Goal: Task Accomplishment & Management: Use online tool/utility

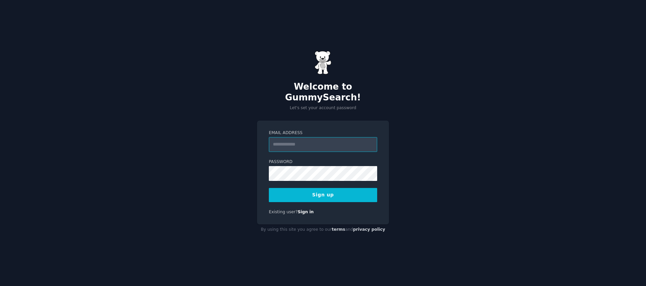
click at [309, 138] on input "Email Address" at bounding box center [323, 144] width 108 height 15
type input "**********"
click at [335, 195] on button "Sign up" at bounding box center [323, 195] width 108 height 14
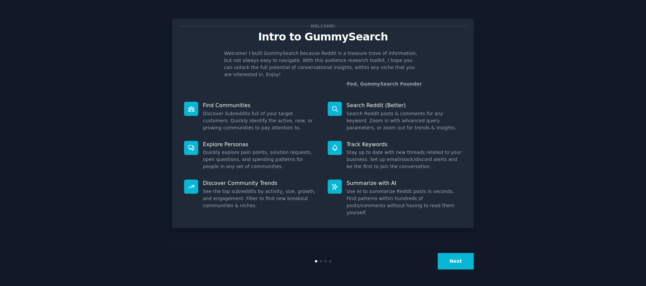
click at [449, 256] on button "Next" at bounding box center [456, 261] width 36 height 16
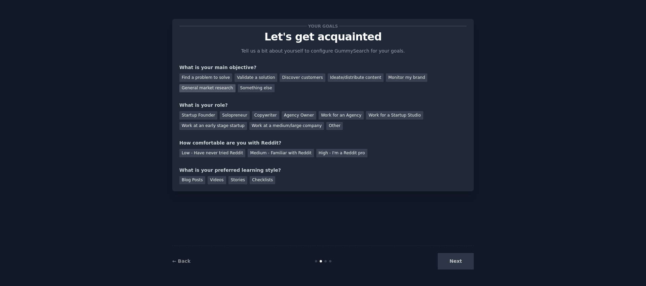
click at [222, 86] on div "General market research" at bounding box center [207, 88] width 56 height 8
click at [205, 79] on div "Find a problem to solve" at bounding box center [205, 77] width 53 height 8
click at [223, 111] on div "Solopreneur" at bounding box center [235, 115] width 30 height 8
click at [294, 151] on div "Medium - Familiar with Reddit" at bounding box center [281, 153] width 66 height 8
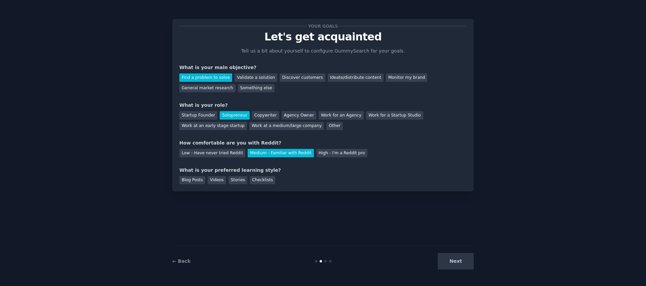
click at [463, 269] on div "← Back Next" at bounding box center [322, 260] width 301 height 31
click at [463, 255] on div "Next" at bounding box center [423, 261] width 101 height 16
click at [262, 180] on div "Checklists" at bounding box center [263, 180] width 26 height 8
click at [458, 257] on button "Next" at bounding box center [456, 261] width 36 height 16
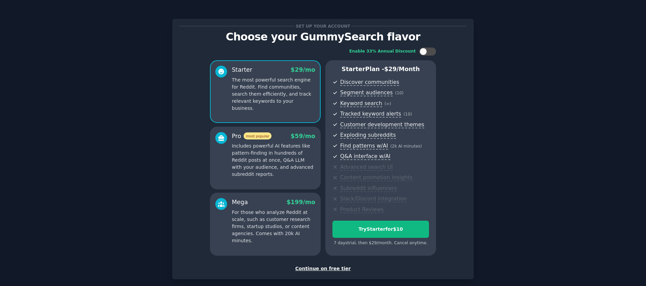
click at [325, 266] on div "Continue on free tier" at bounding box center [322, 268] width 287 height 7
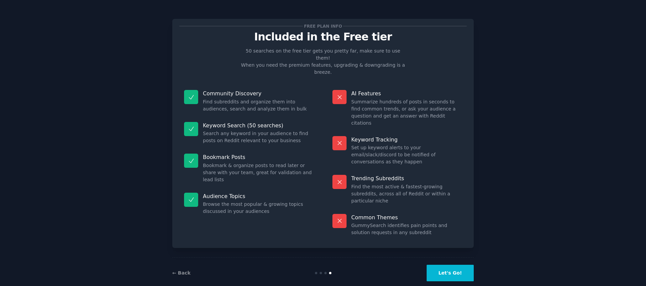
click at [452, 264] on button "Let's Go!" at bounding box center [449, 272] width 47 height 16
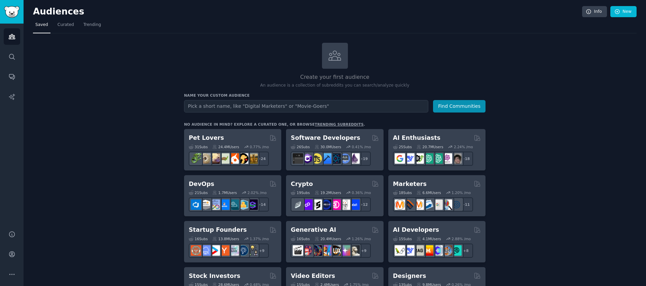
click at [392, 110] on input "text" at bounding box center [306, 106] width 244 height 12
type input "burnout"
click at [433, 100] on button "Find Communities" at bounding box center [459, 106] width 52 height 12
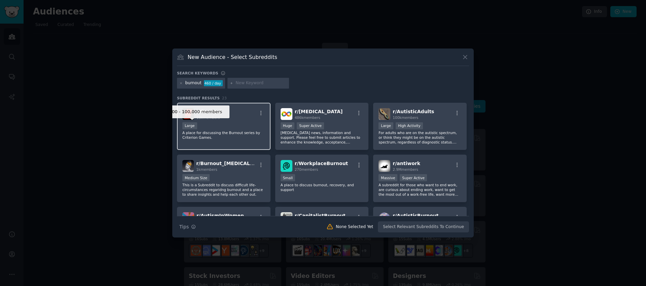
click at [191, 125] on div "Large" at bounding box center [189, 125] width 15 height 7
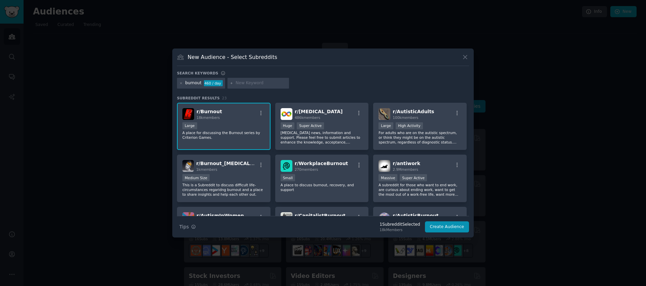
click at [217, 115] on div "18k members" at bounding box center [209, 117] width 26 height 5
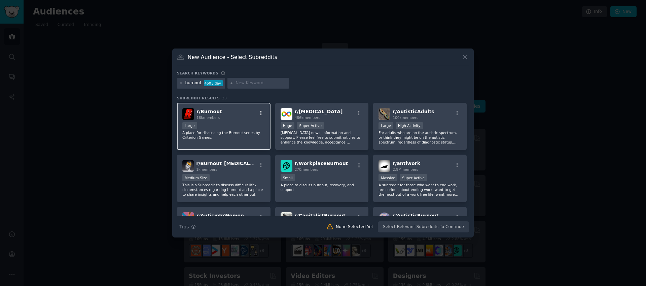
click at [259, 110] on icon "button" at bounding box center [261, 113] width 6 height 6
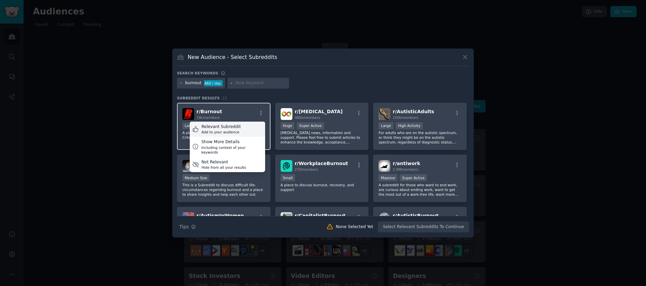
click at [241, 126] on div "Relevant Subreddit Add to your audience" at bounding box center [227, 128] width 75 height 15
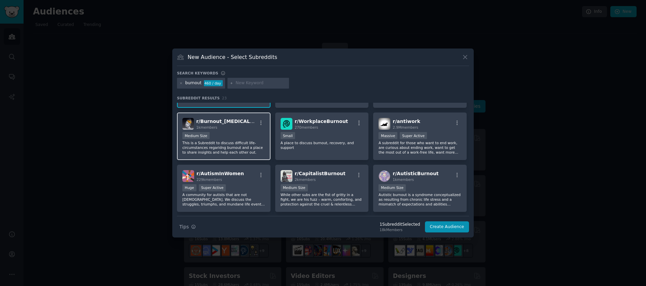
scroll to position [45, 0]
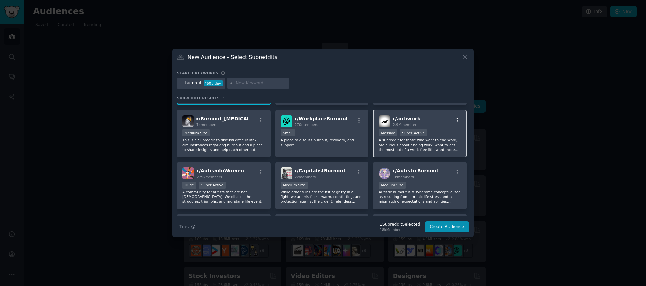
click at [455, 117] on icon "button" at bounding box center [457, 120] width 6 height 6
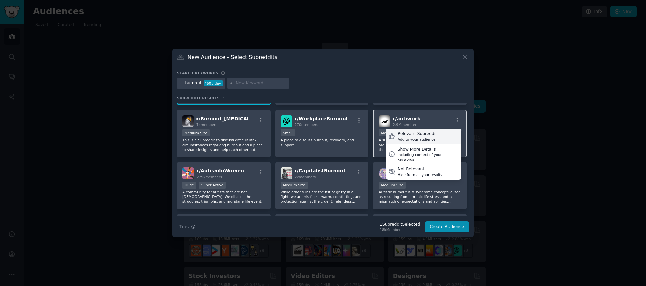
click at [436, 138] on div "Relevant Subreddit Add to your audience" at bounding box center [423, 135] width 75 height 15
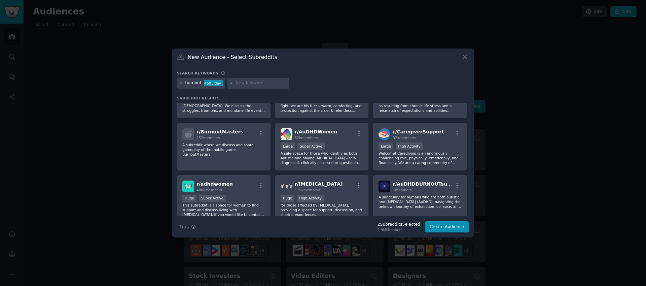
scroll to position [222, 0]
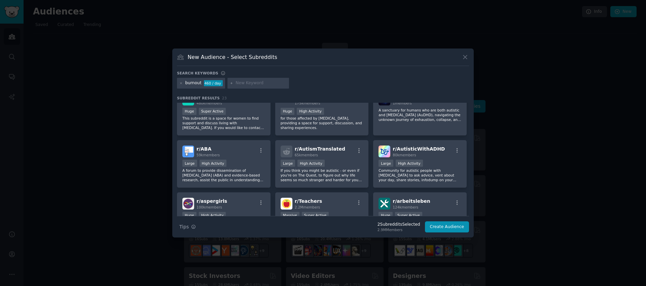
click at [241, 84] on input "text" at bounding box center [260, 83] width 51 height 6
type input "n"
type input "mom"
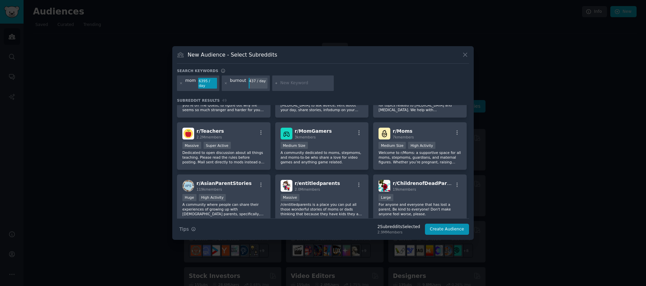
scroll to position [555, 0]
click at [261, 130] on icon "button" at bounding box center [261, 132] width 6 height 6
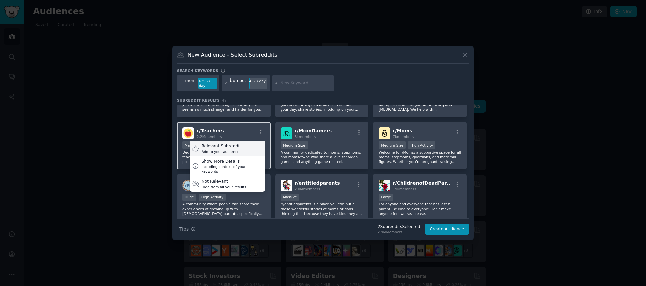
click at [248, 146] on div "Relevant Subreddit Add to your audience" at bounding box center [227, 148] width 75 height 15
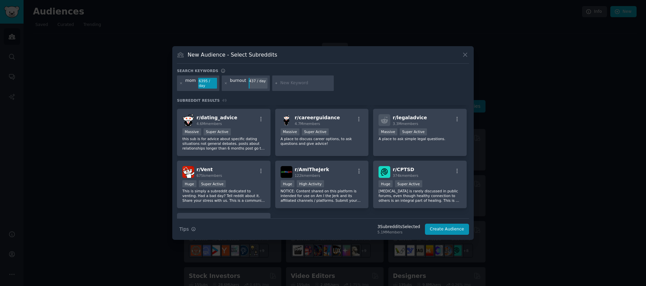
scroll to position [726, 0]
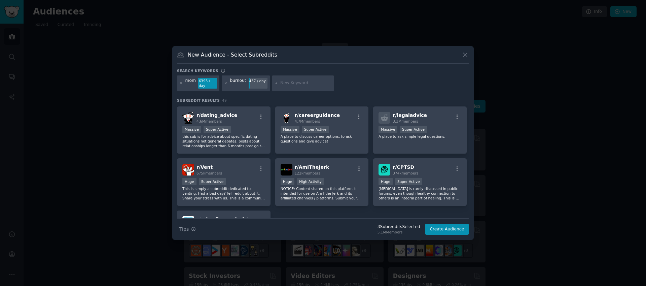
click at [181, 82] on icon at bounding box center [181, 83] width 4 height 4
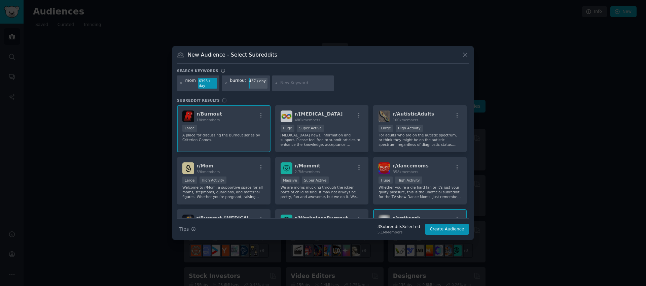
click at [182, 82] on icon at bounding box center [181, 83] width 2 height 2
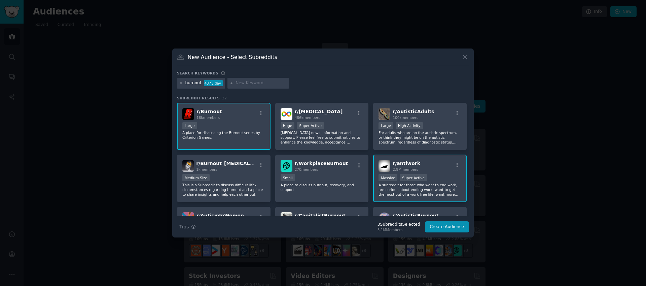
click at [180, 84] on icon at bounding box center [181, 83] width 4 height 4
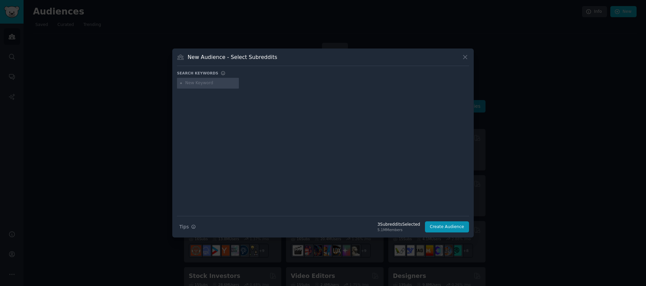
click at [195, 81] on input "text" at bounding box center [210, 83] width 51 height 6
type input "nurse"
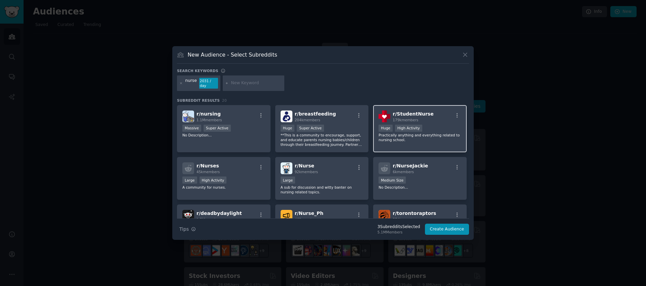
click at [429, 114] on div "r/ StudentNurse 179k members" at bounding box center [419, 116] width 83 height 12
click at [456, 113] on icon "button" at bounding box center [457, 115] width 6 height 6
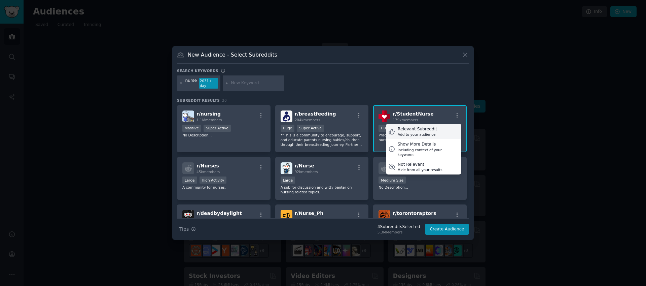
click at [448, 129] on div "Relevant Subreddit Add to your audience" at bounding box center [423, 131] width 75 height 15
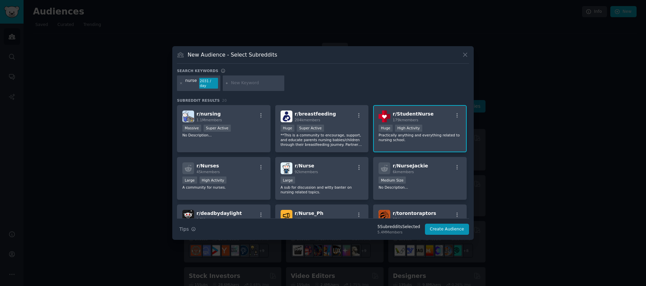
click at [182, 85] on div at bounding box center [181, 83] width 4 height 11
click at [181, 82] on icon at bounding box center [181, 83] width 4 height 4
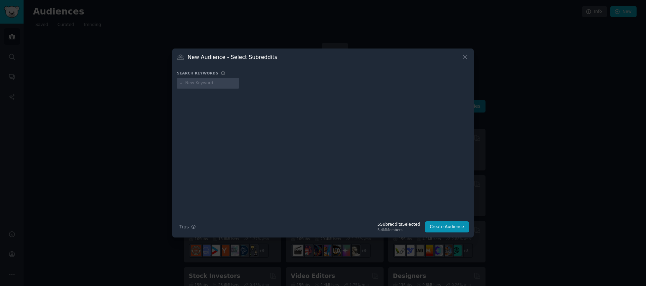
click at [191, 83] on input "text" at bounding box center [210, 83] width 51 height 6
type input "game"
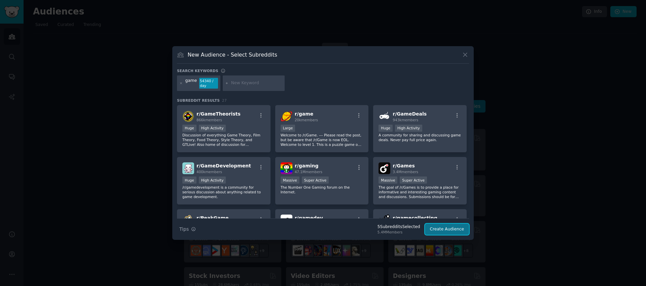
click at [445, 231] on button "Create Audience" at bounding box center [447, 228] width 44 height 11
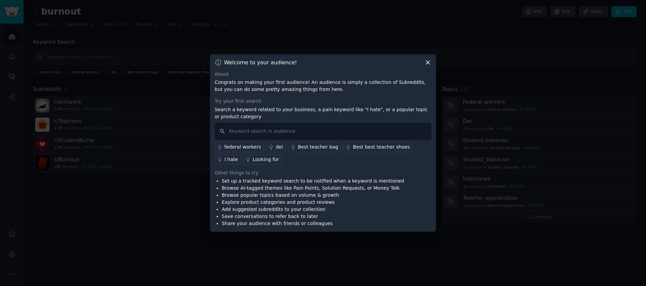
click at [428, 63] on icon at bounding box center [428, 63] width 4 height 4
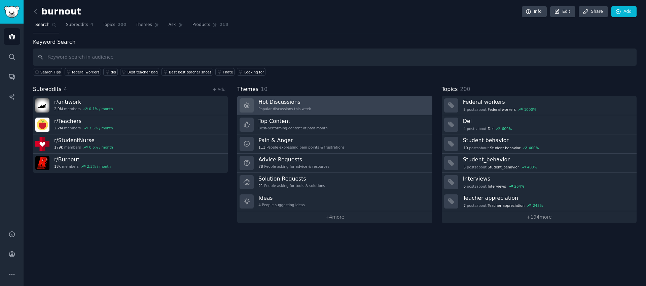
click at [301, 104] on h3 "Hot Discussions" at bounding box center [284, 101] width 52 height 7
